Goal: Task Accomplishment & Management: Use online tool/utility

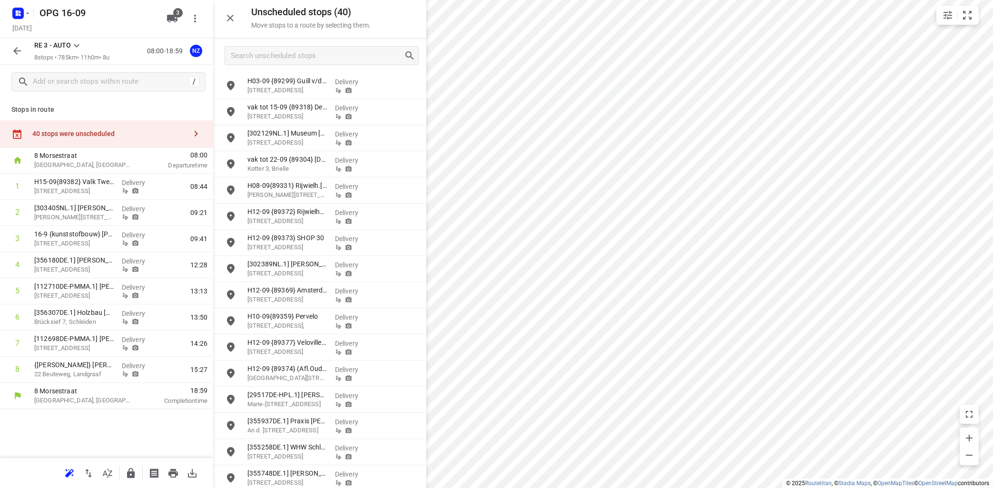
click at [76, 45] on icon at bounding box center [76, 45] width 11 height 11
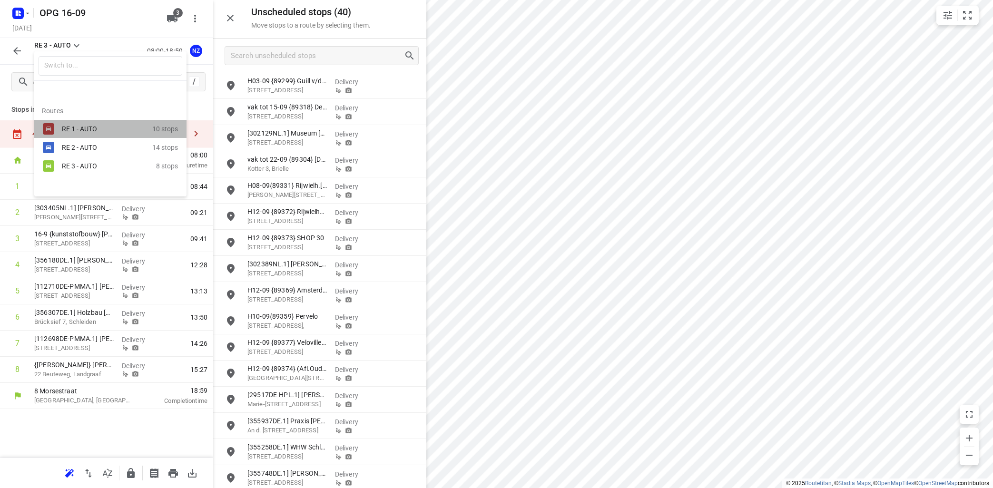
click at [79, 132] on div "RE 1 - AUTO" at bounding box center [102, 129] width 81 height 8
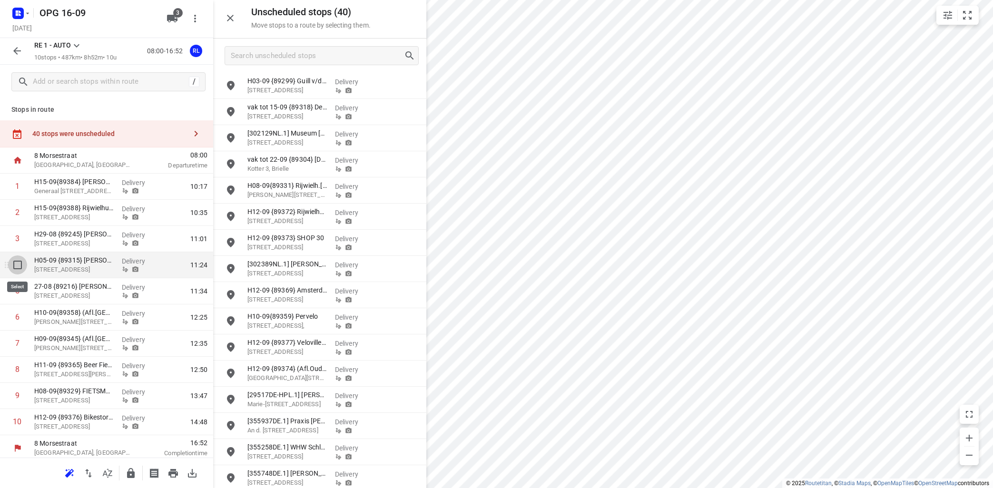
click at [17, 265] on input "checkbox" at bounding box center [17, 264] width 19 height 19
checkbox input "true"
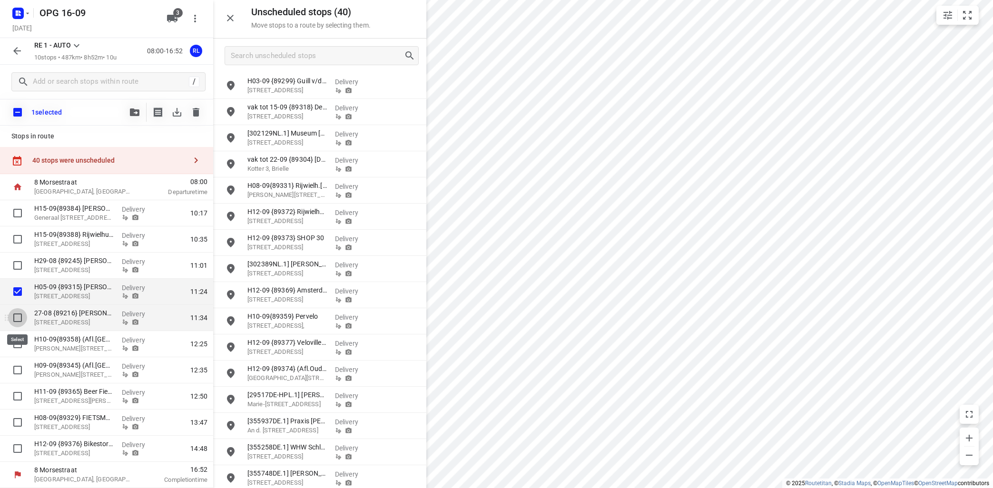
click at [15, 318] on input "checkbox" at bounding box center [17, 317] width 19 height 19
checkbox input "true"
click at [135, 112] on icon "button" at bounding box center [135, 112] width 10 height 8
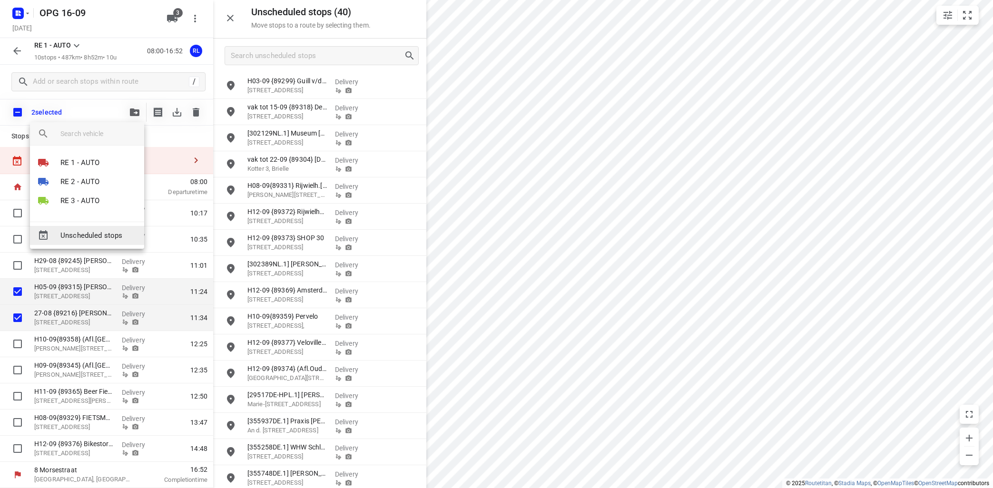
click at [97, 234] on span "Unscheduled stops" at bounding box center [98, 235] width 76 height 11
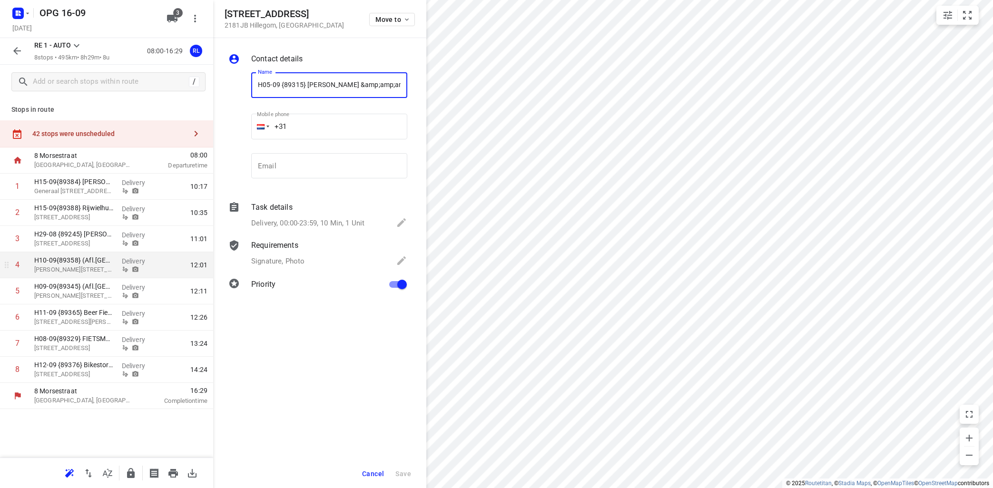
scroll to position [0, 1]
click at [372, 474] on span "Cancel" at bounding box center [373, 474] width 22 height 8
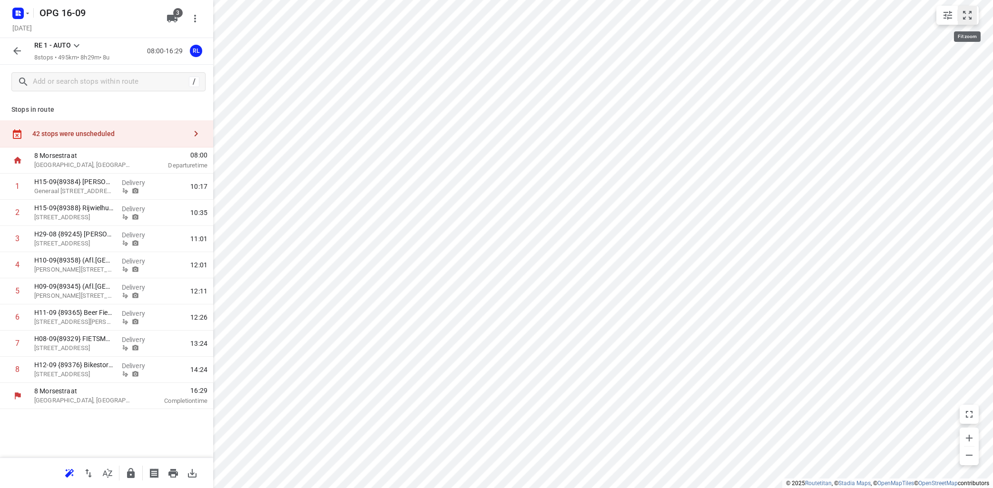
click at [970, 13] on icon "small contained button group" at bounding box center [967, 15] width 9 height 9
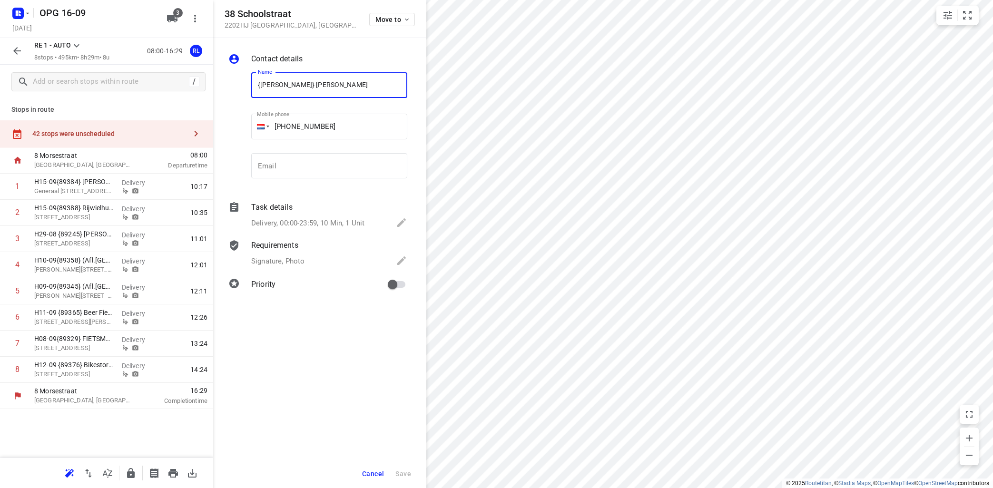
click at [338, 342] on div "Contact details Name {[PERSON_NAME]} [PERSON_NAME] Name Mobile phone [PHONE_NUM…" at bounding box center [319, 263] width 213 height 450
click at [18, 48] on icon "button" at bounding box center [16, 50] width 11 height 11
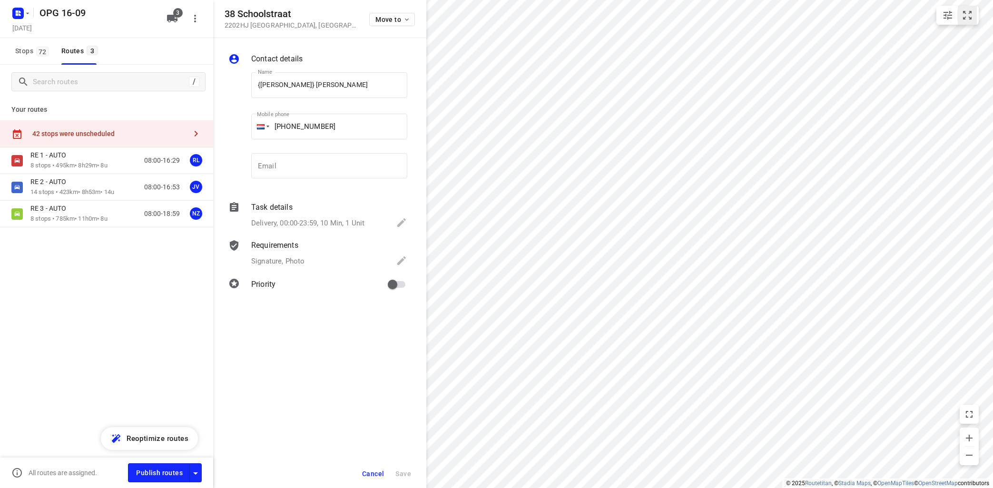
click at [963, 13] on icon "small contained button group" at bounding box center [967, 15] width 9 height 9
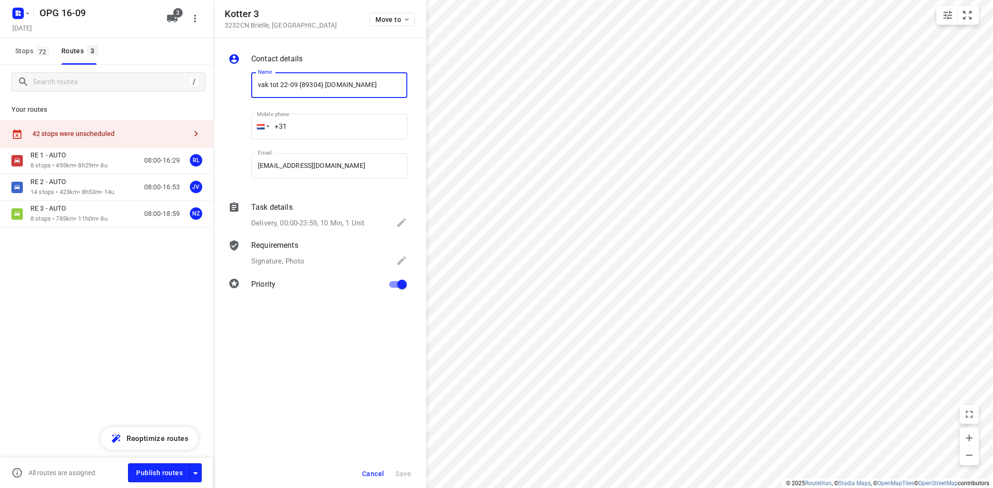
click at [378, 476] on span "Cancel" at bounding box center [373, 474] width 22 height 8
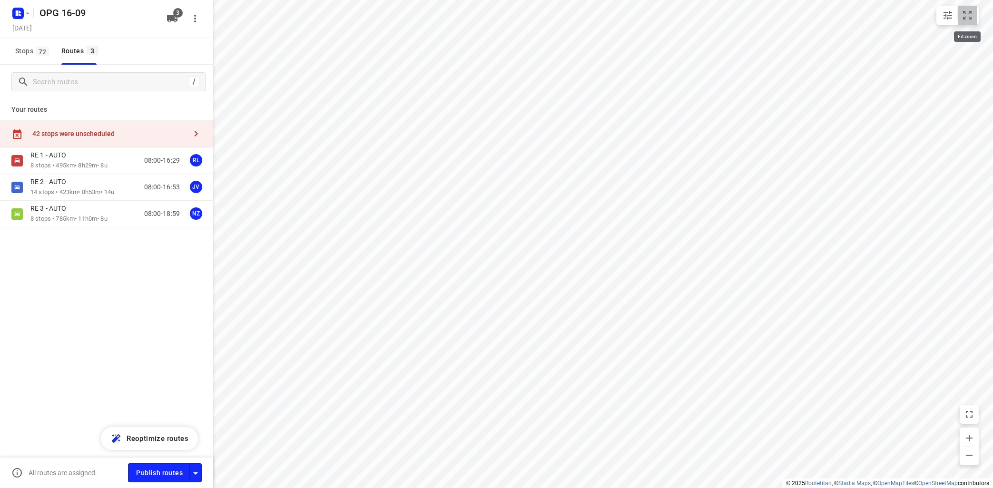
click at [961, 14] on button "small contained button group" at bounding box center [966, 15] width 19 height 19
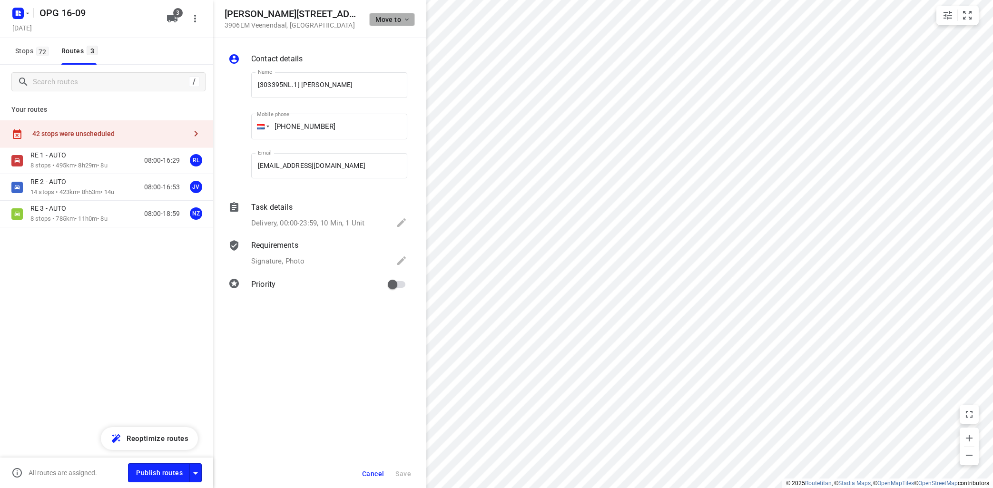
click at [407, 21] on icon "button" at bounding box center [407, 20] width 8 height 8
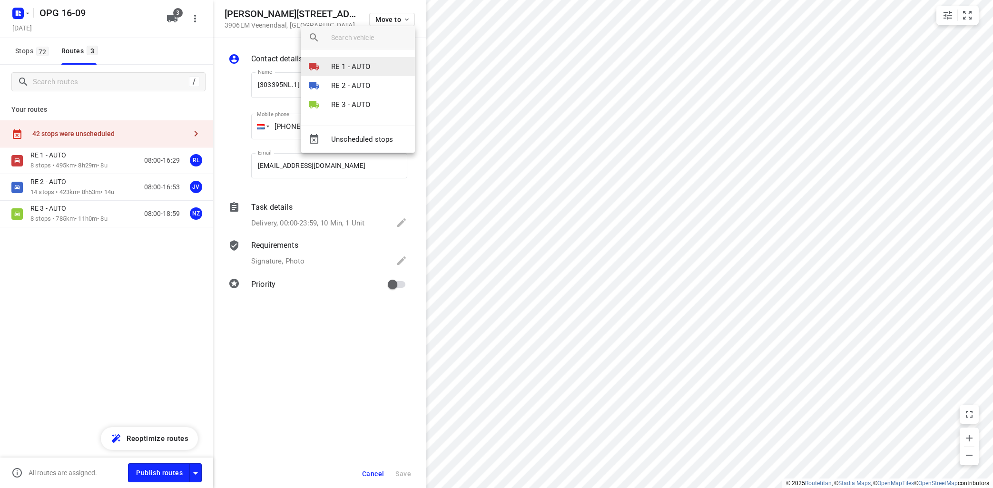
click at [356, 68] on p "RE 1 - AUTO" at bounding box center [350, 66] width 39 height 11
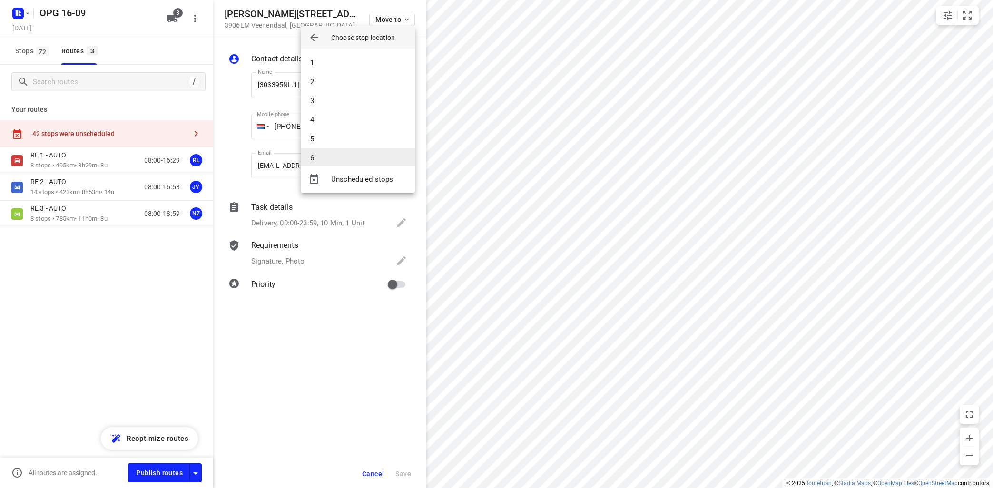
scroll to position [47, 0]
drag, startPoint x: 350, startPoint y: 151, endPoint x: 356, endPoint y: 148, distance: 6.6
click at [350, 151] on li "8" at bounding box center [358, 148] width 114 height 19
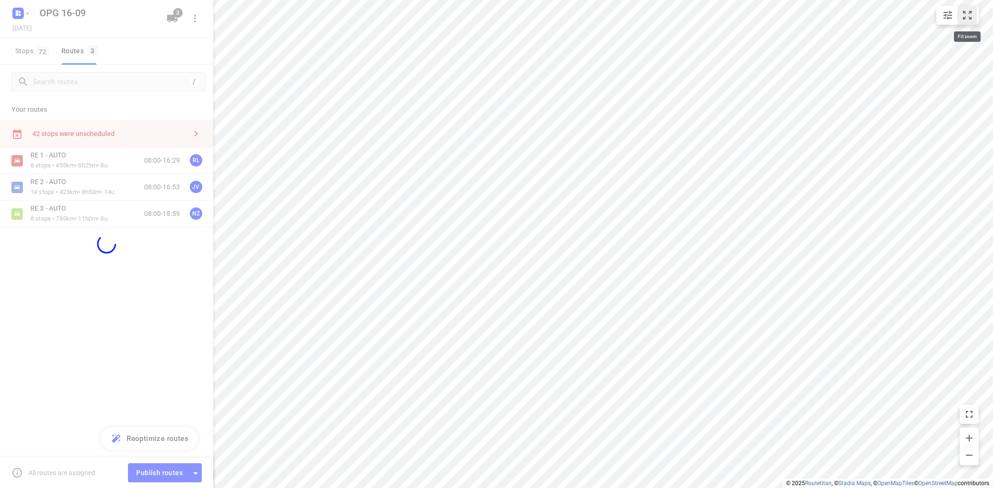
click at [969, 14] on icon "small contained button group" at bounding box center [966, 15] width 11 height 11
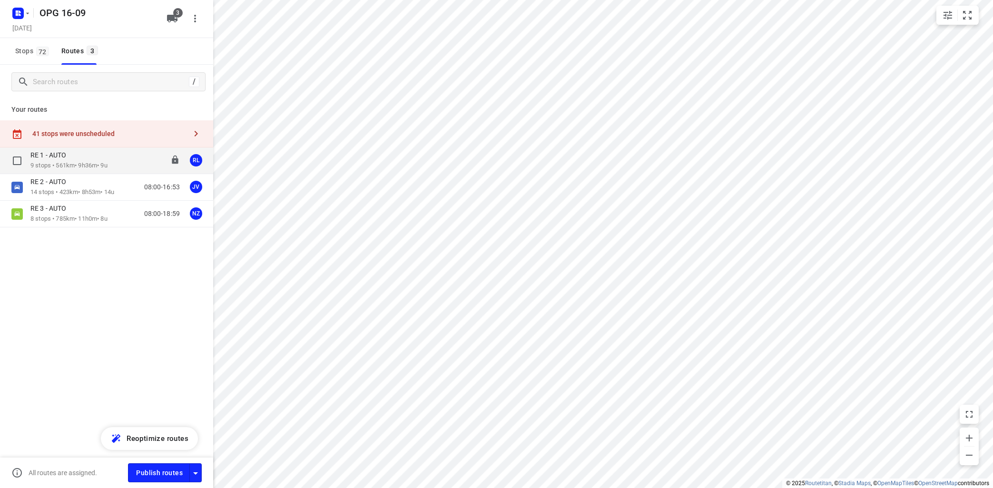
click at [76, 164] on p "9 stops • 561km • 9h36m • 9u" at bounding box center [68, 165] width 77 height 9
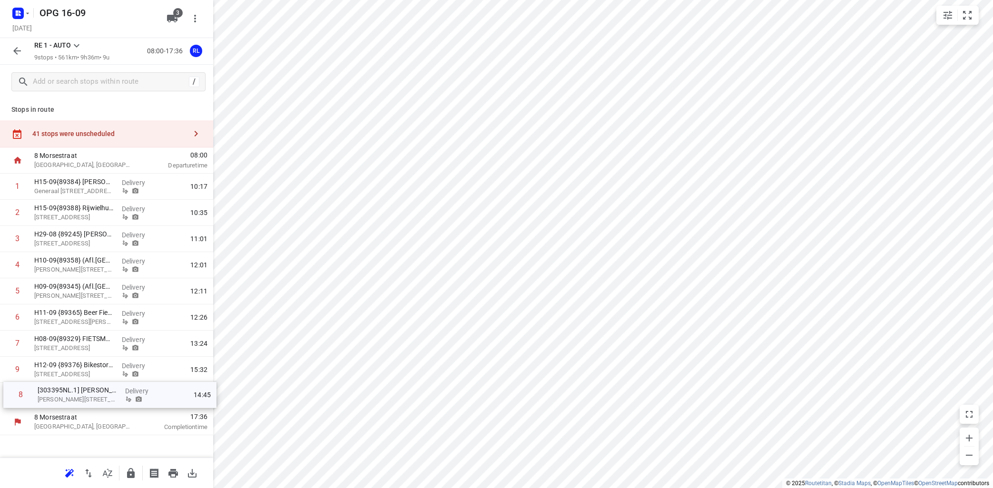
drag, startPoint x: 84, startPoint y: 368, endPoint x: 87, endPoint y: 397, distance: 29.2
click at [87, 397] on div "1 H15-09{89384} [PERSON_NAME] [PERSON_NAME] bv [STREET_ADDRESS] Delivery 10:17 …" at bounding box center [106, 291] width 213 height 235
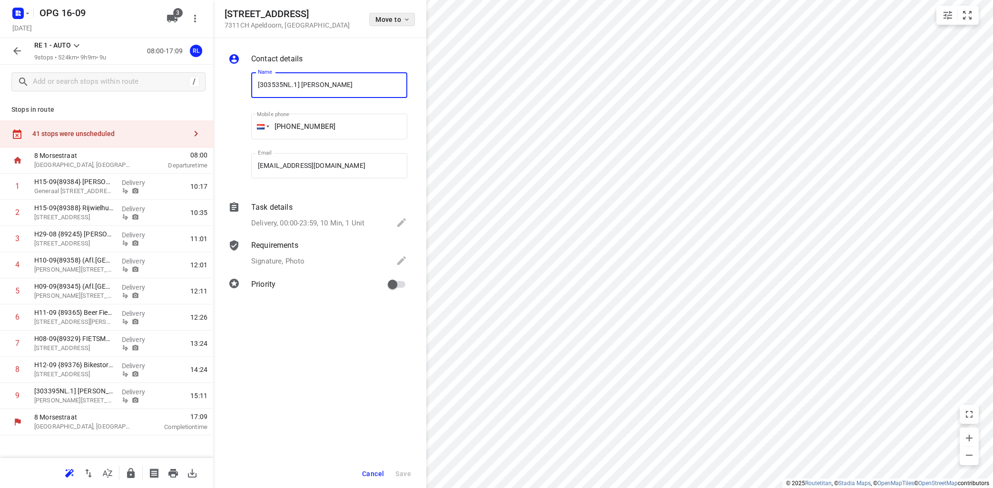
click at [409, 21] on icon "button" at bounding box center [407, 20] width 8 height 8
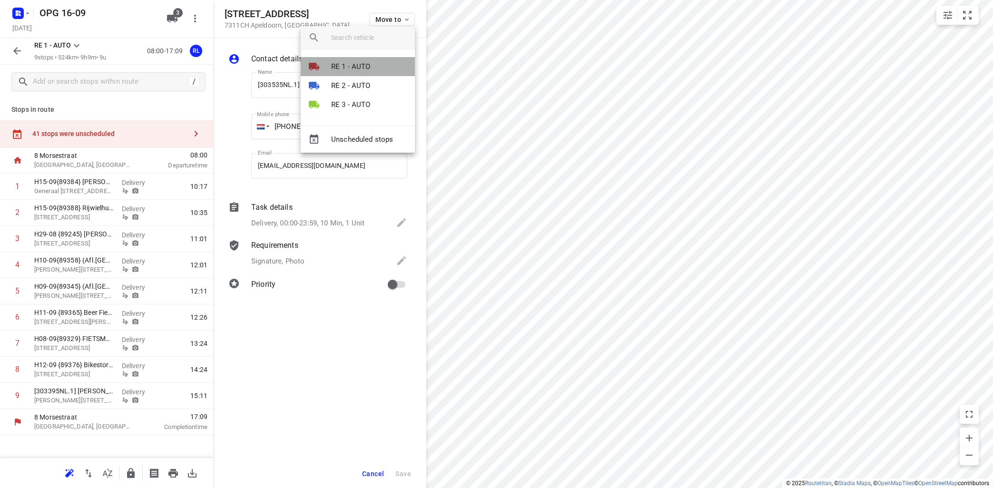
click at [370, 64] on p "RE 1 - AUTO" at bounding box center [350, 66] width 39 height 11
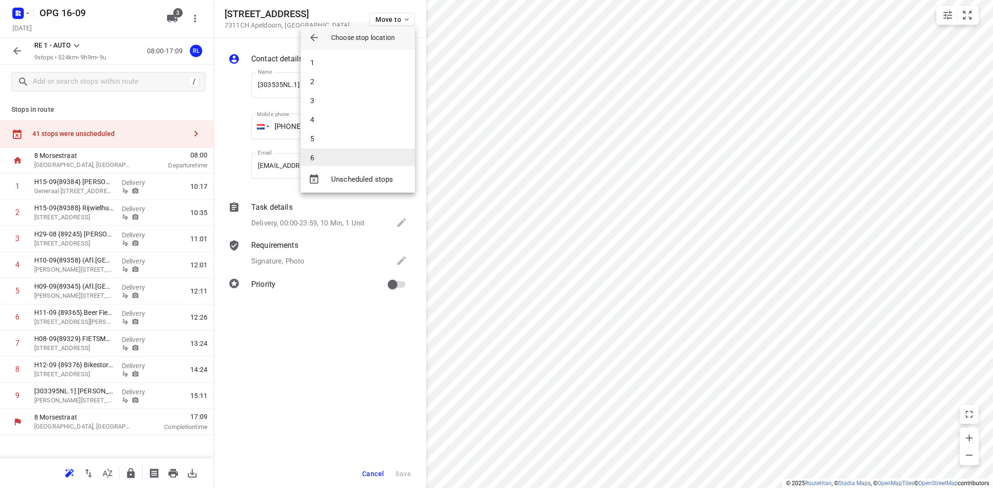
scroll to position [66, 0]
click at [369, 146] on li "9" at bounding box center [358, 148] width 114 height 19
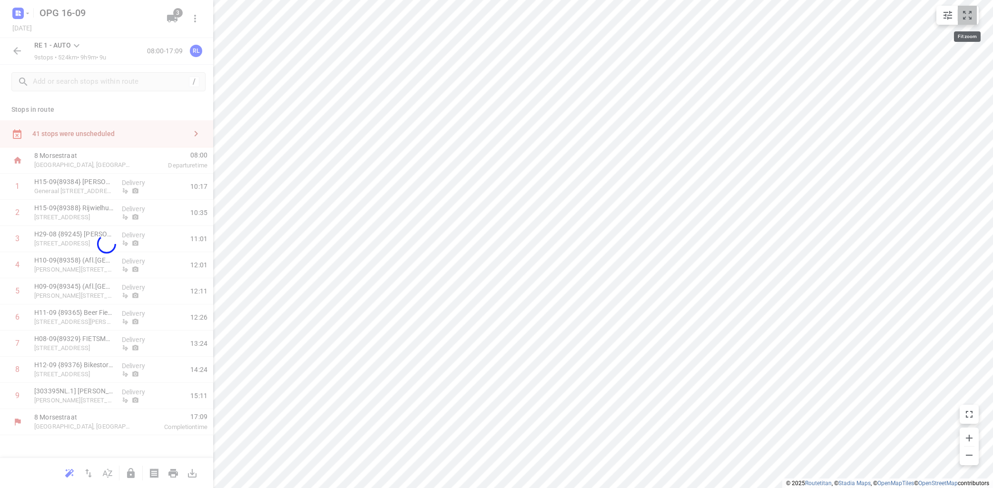
click at [973, 15] on button "small contained button group" at bounding box center [966, 15] width 19 height 19
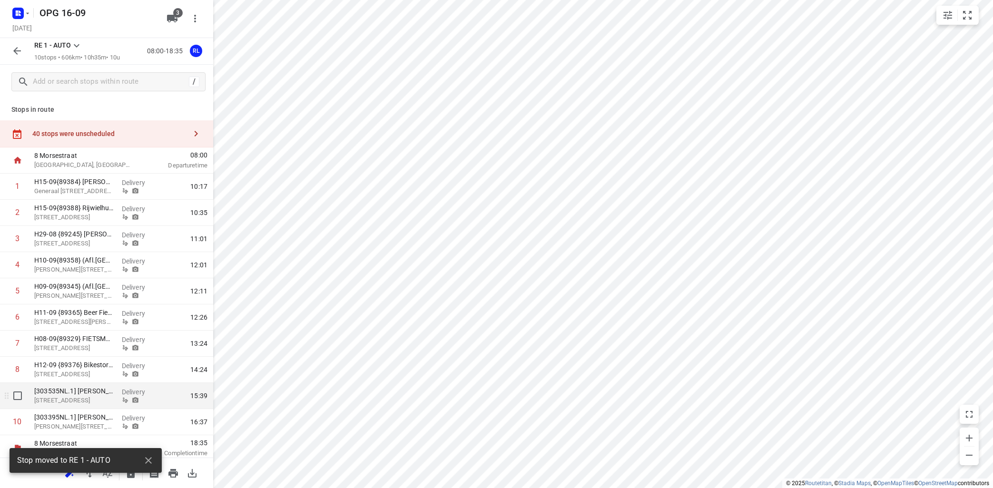
scroll to position [3, 0]
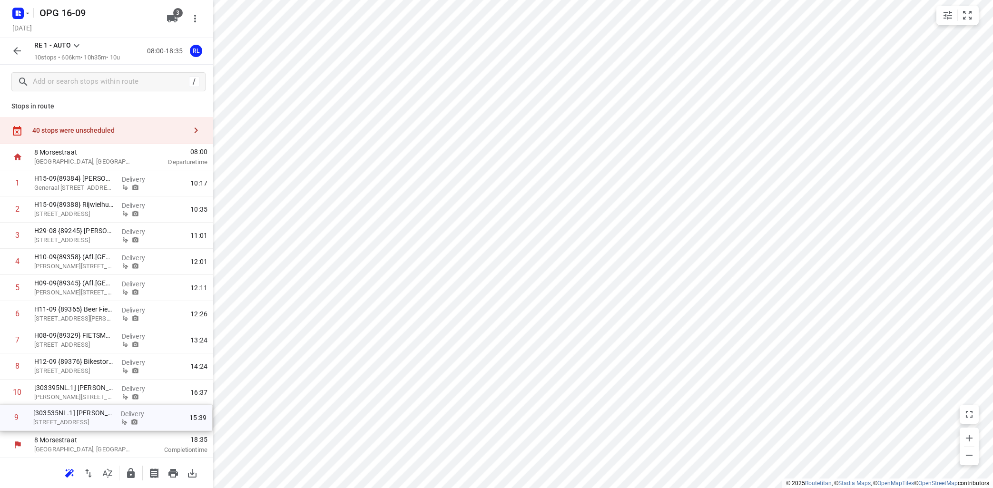
drag, startPoint x: 70, startPoint y: 399, endPoint x: 70, endPoint y: 426, distance: 27.6
click at [70, 426] on div "1 H15-09{89384} [PERSON_NAME] [PERSON_NAME] bv [STREET_ADDRESS] Delivery 10:17 …" at bounding box center [106, 301] width 213 height 262
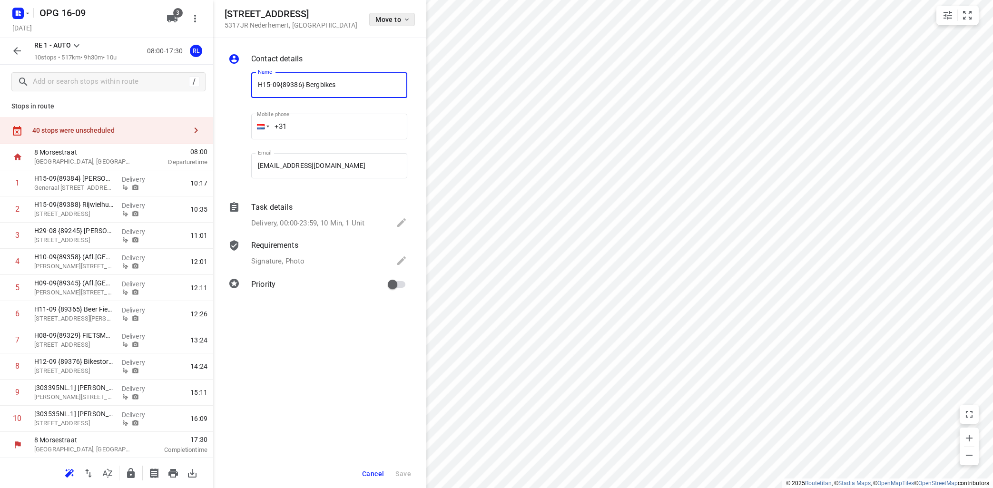
click at [407, 19] on icon "button" at bounding box center [407, 20] width 8 height 8
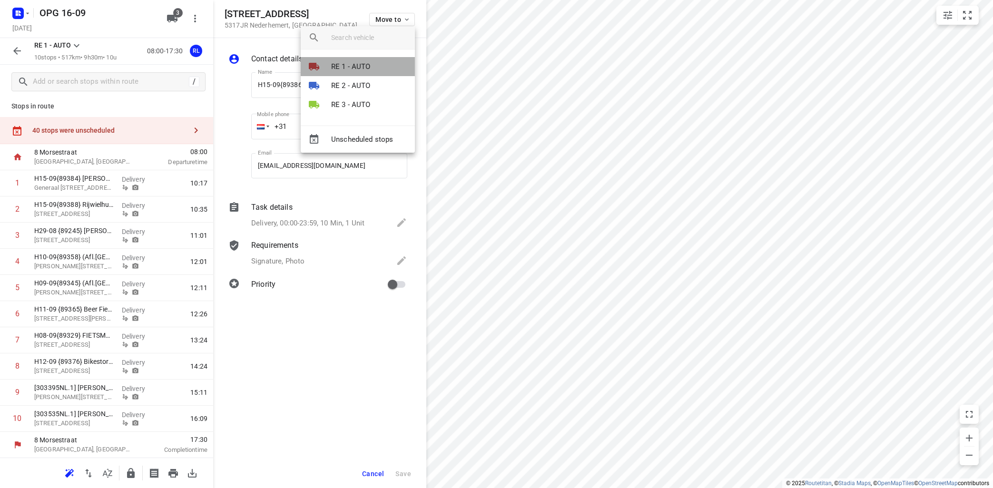
click at [350, 65] on p "RE 1 - AUTO" at bounding box center [350, 66] width 39 height 11
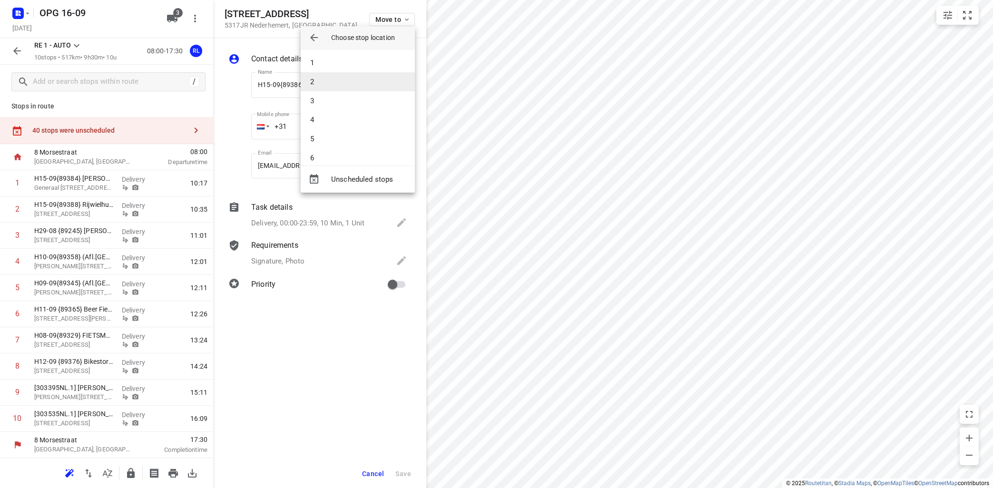
scroll to position [85, 0]
click at [340, 112] on li "8" at bounding box center [358, 110] width 114 height 19
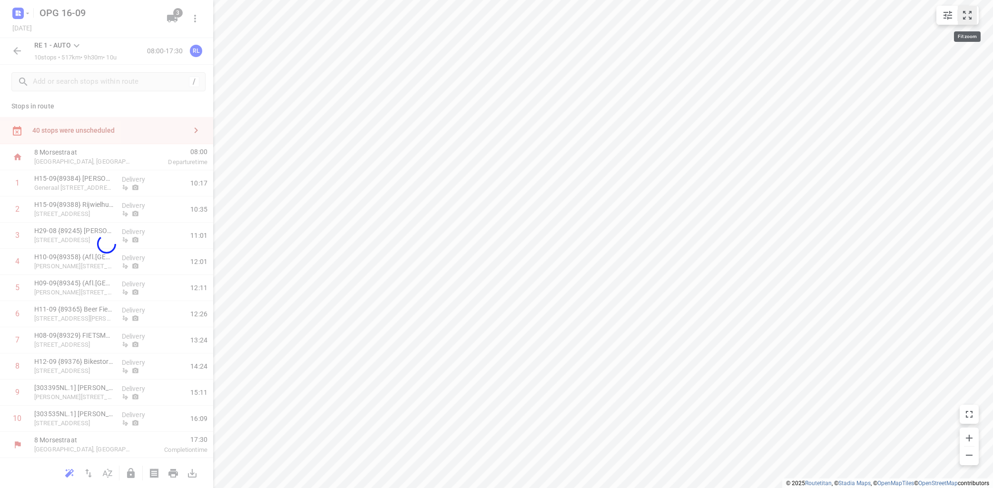
click at [965, 19] on icon "small contained button group" at bounding box center [966, 15] width 11 height 11
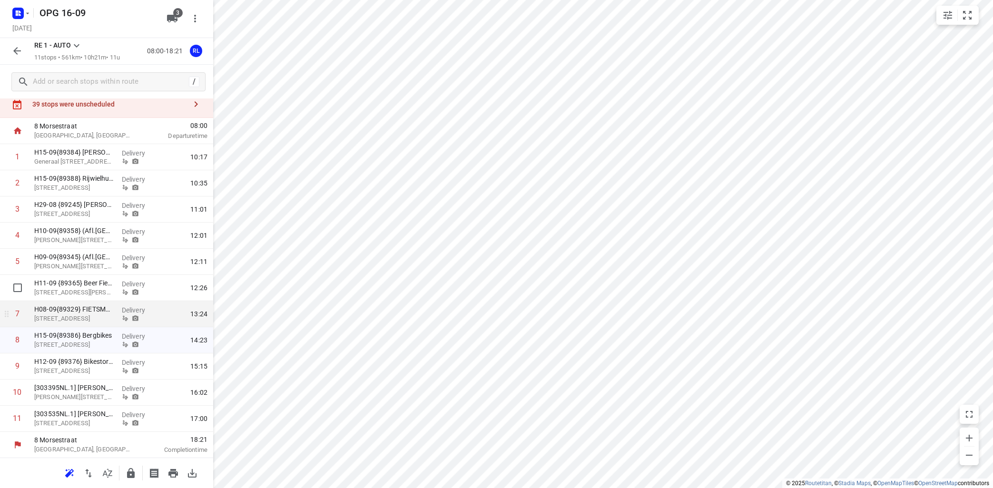
scroll to position [30, 0]
click at [13, 340] on input "checkbox" at bounding box center [17, 339] width 19 height 19
checkbox input "true"
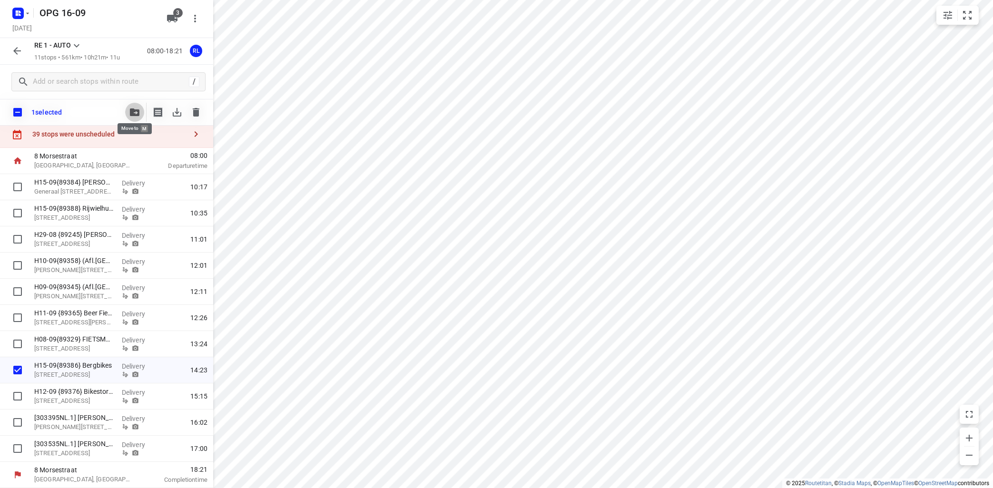
click at [136, 108] on button "button" at bounding box center [134, 112] width 19 height 19
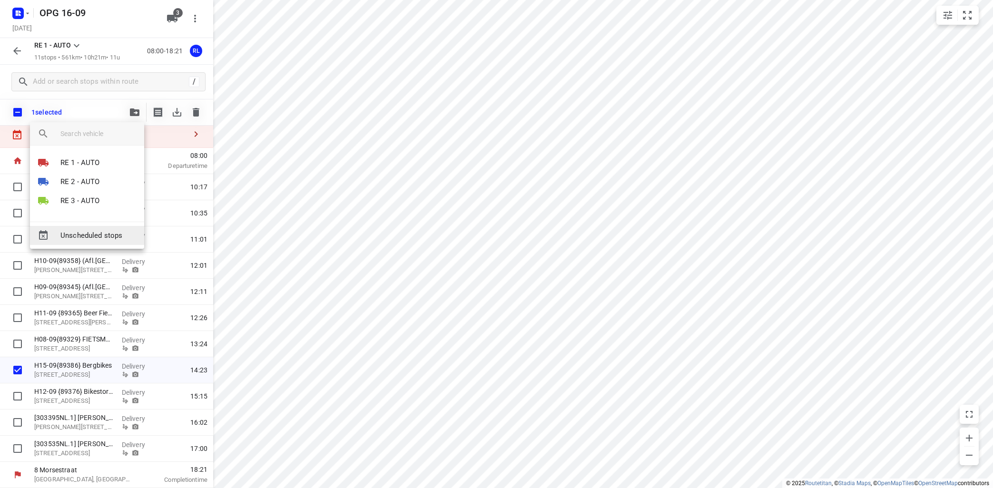
click at [105, 235] on span "Unscheduled stops" at bounding box center [98, 235] width 76 height 11
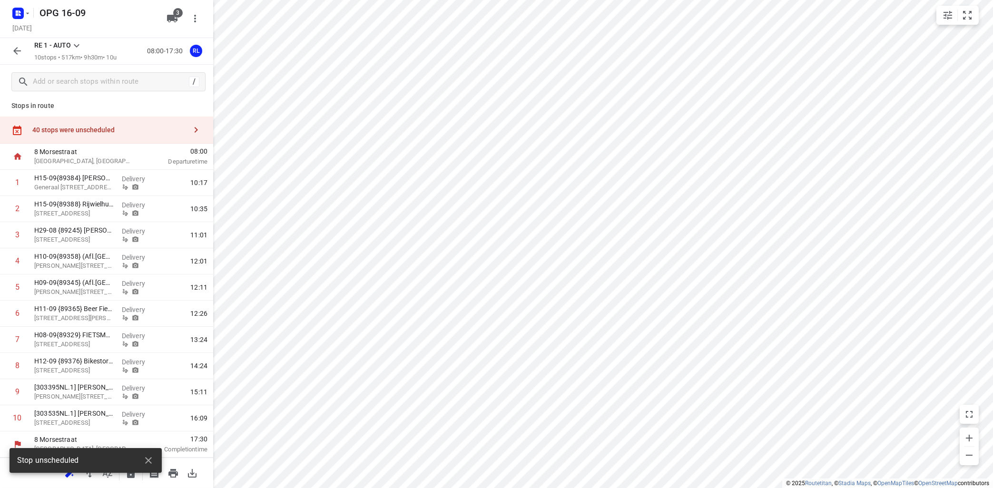
scroll to position [3, 0]
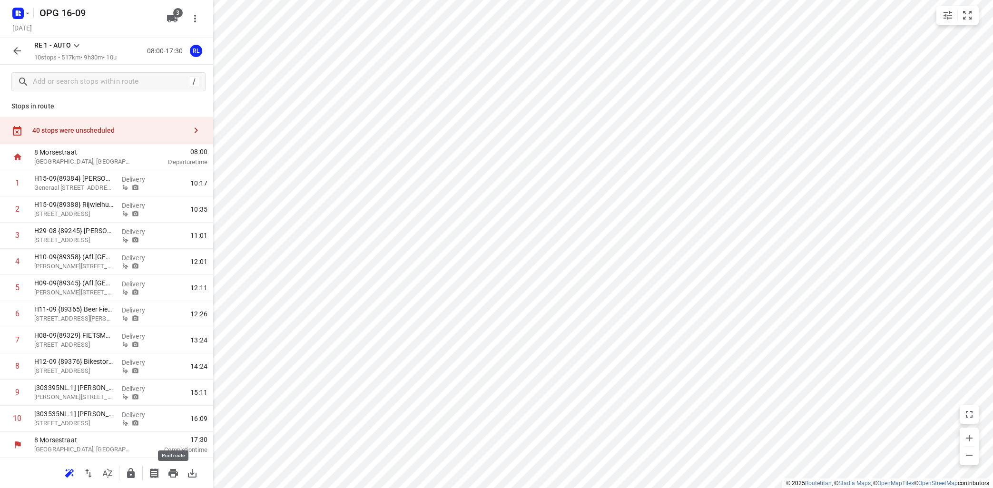
click at [173, 472] on icon "button" at bounding box center [173, 473] width 10 height 9
click at [14, 45] on button "button" at bounding box center [17, 50] width 19 height 19
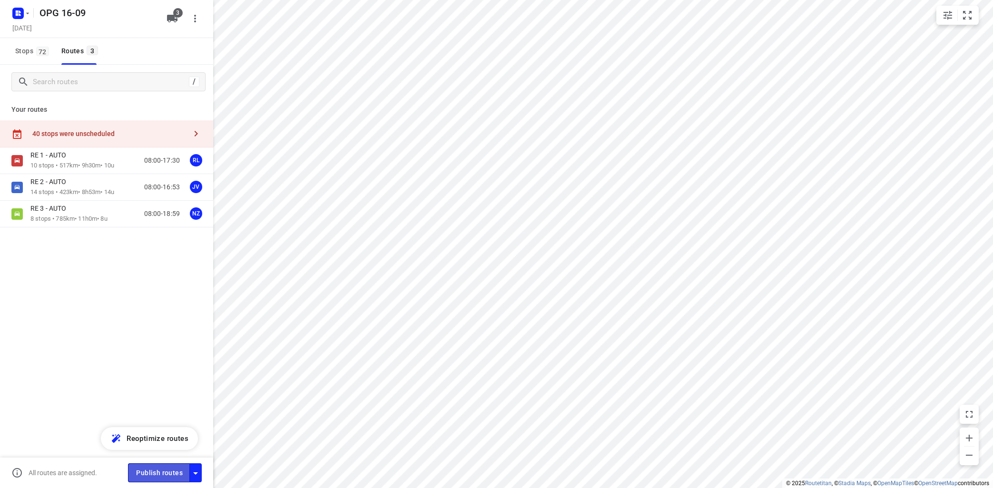
click at [163, 468] on span "Publish routes" at bounding box center [159, 473] width 47 height 12
